Goal: Transaction & Acquisition: Purchase product/service

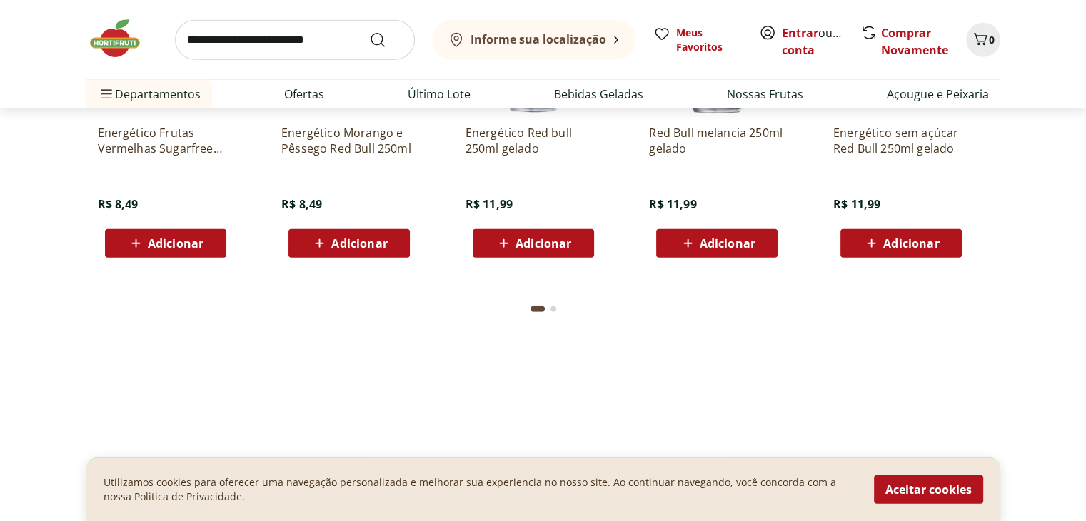
scroll to position [4141, 0]
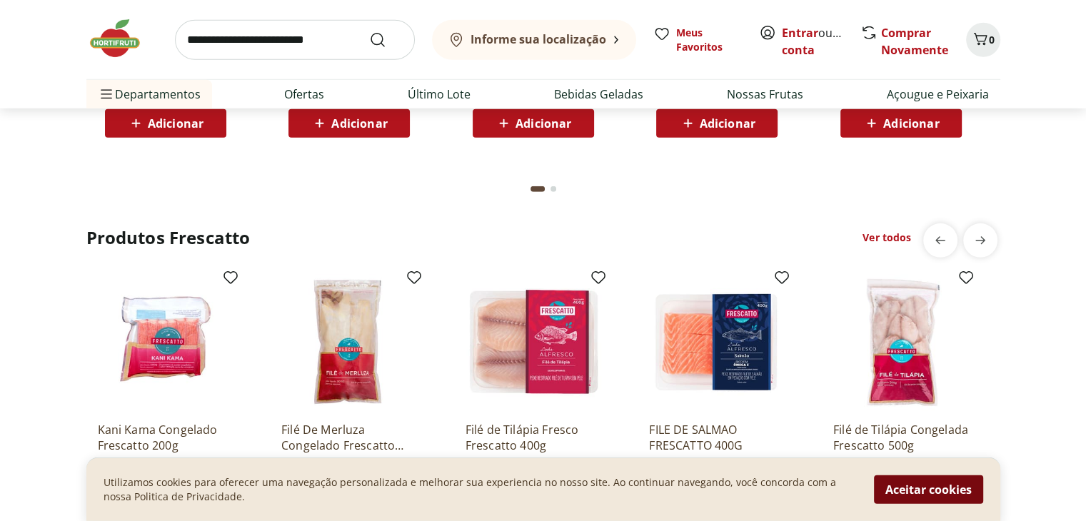
click at [898, 483] on button "Aceitar cookies" at bounding box center [928, 490] width 109 height 29
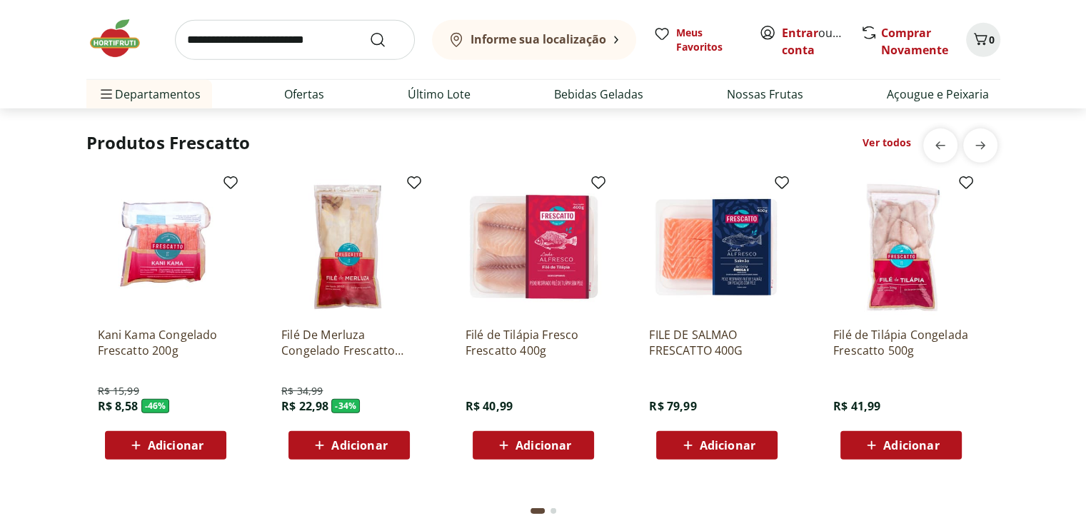
scroll to position [4087, 0]
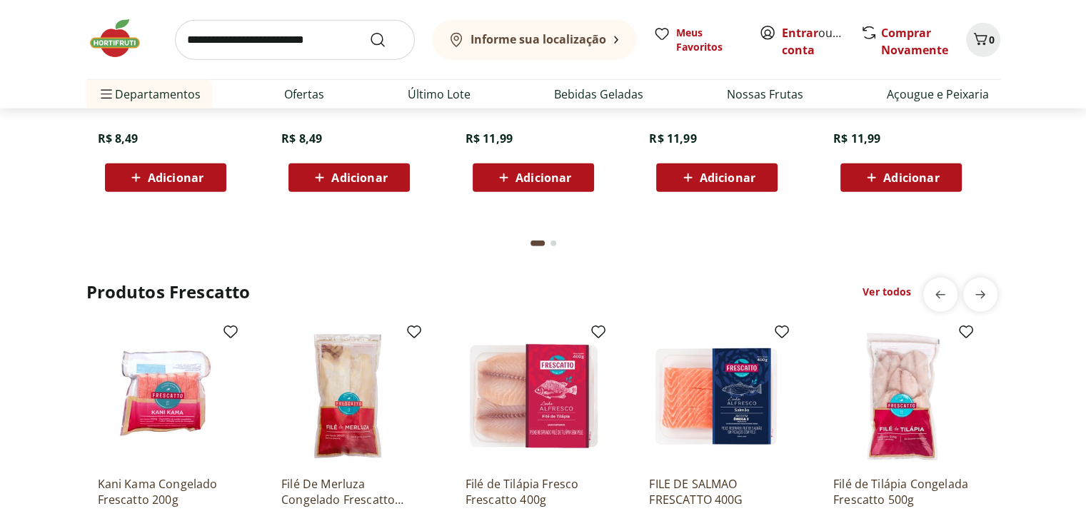
click at [709, 383] on img at bounding box center [717, 397] width 136 height 136
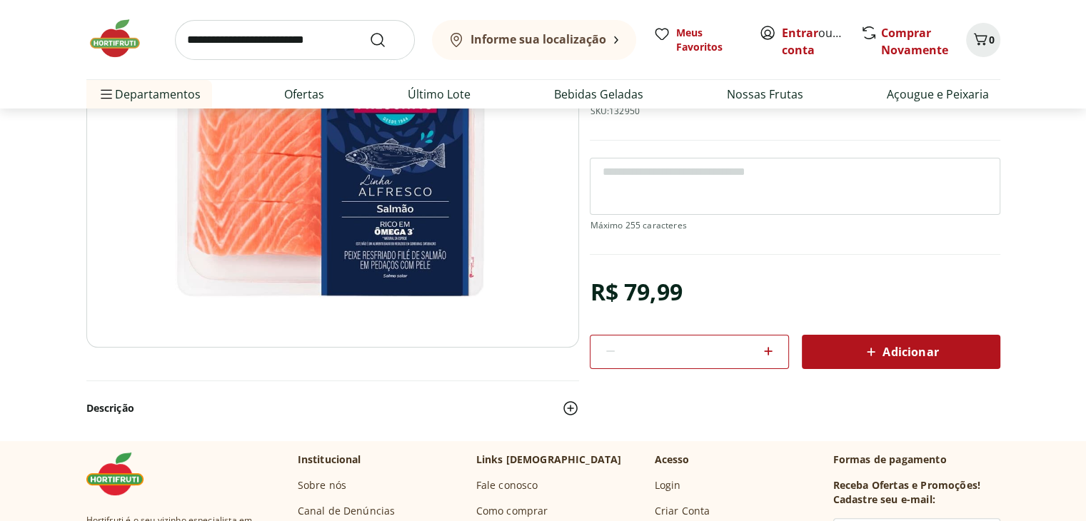
scroll to position [214, 0]
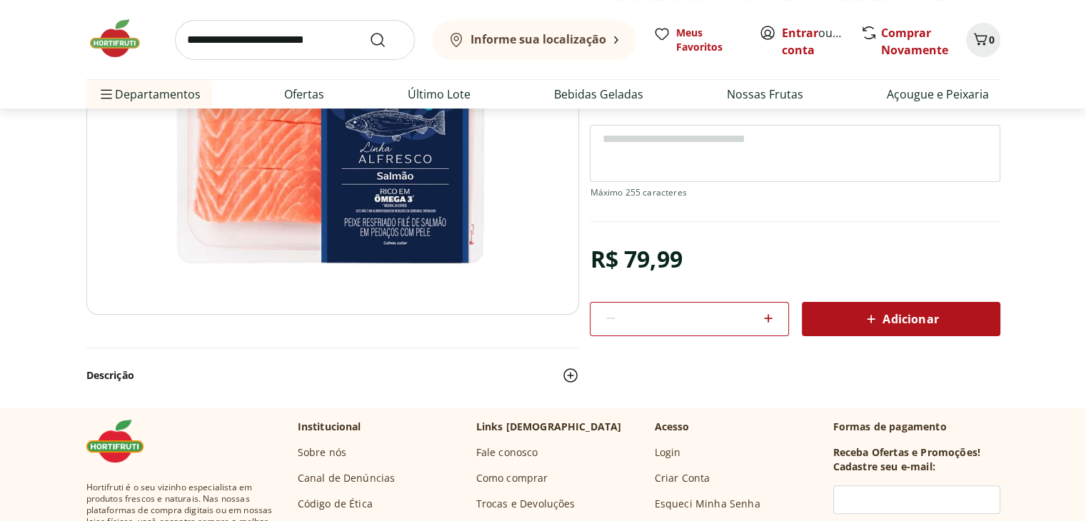
click at [821, 323] on div "Adicionar" at bounding box center [901, 319] width 176 height 26
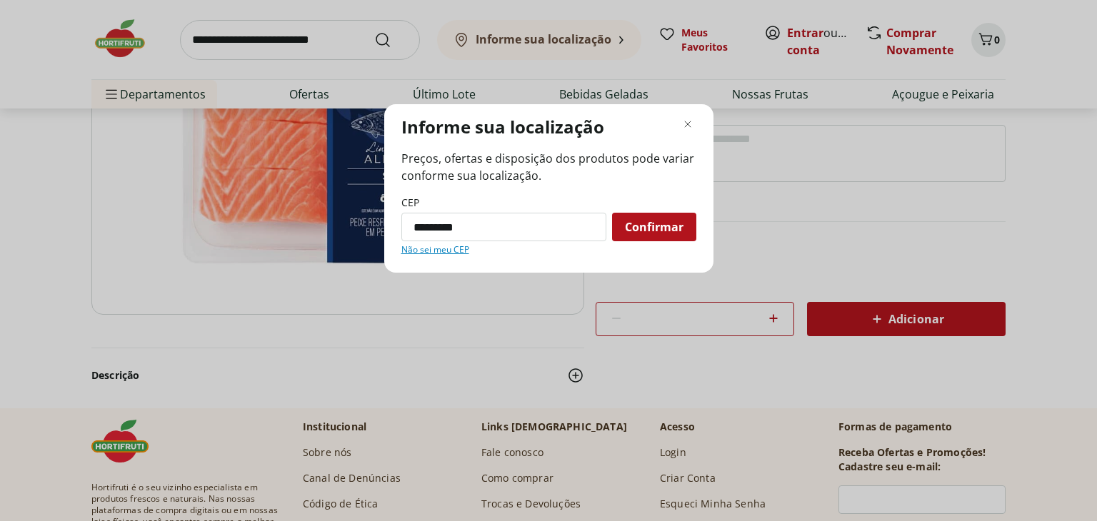
type input "*********"
click at [612, 213] on button "Confirmar" at bounding box center [654, 227] width 84 height 29
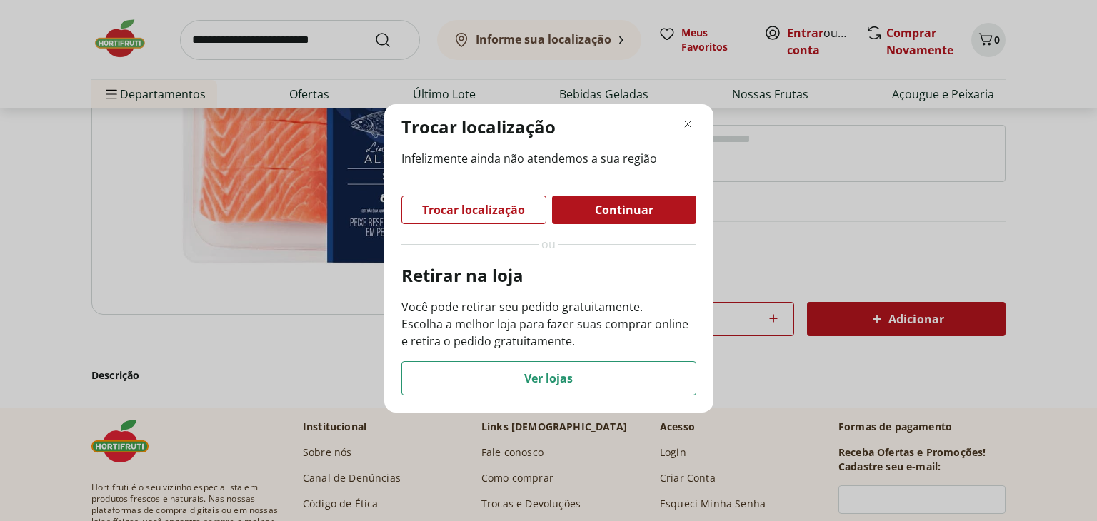
click at [645, 232] on div "Infelizmente ainda não atendemos a sua região Trocar localização Continuar ou R…" at bounding box center [548, 273] width 295 height 246
click at [551, 377] on span "Ver lojas" at bounding box center [548, 378] width 49 height 11
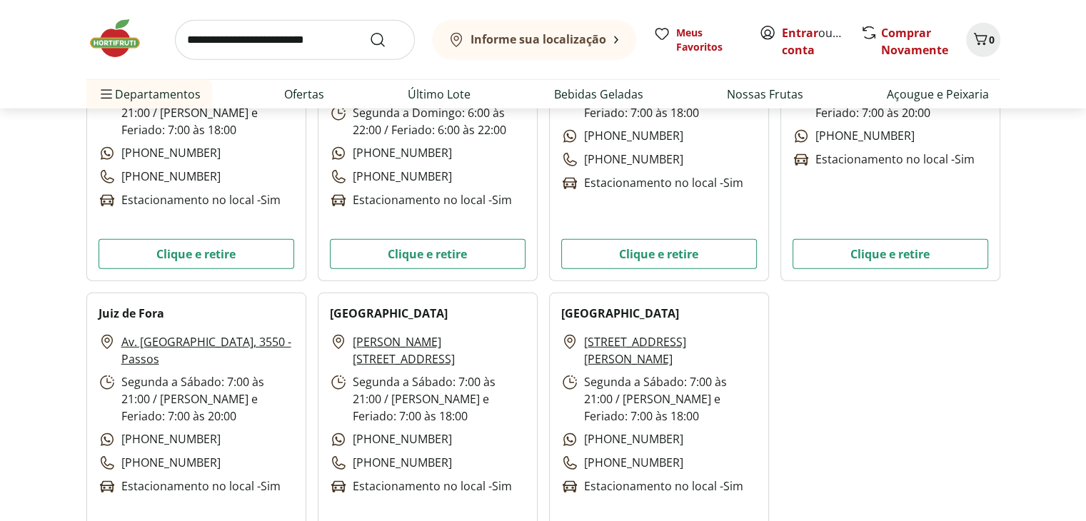
scroll to position [4070, 0]
